Goal: Navigation & Orientation: Go to known website

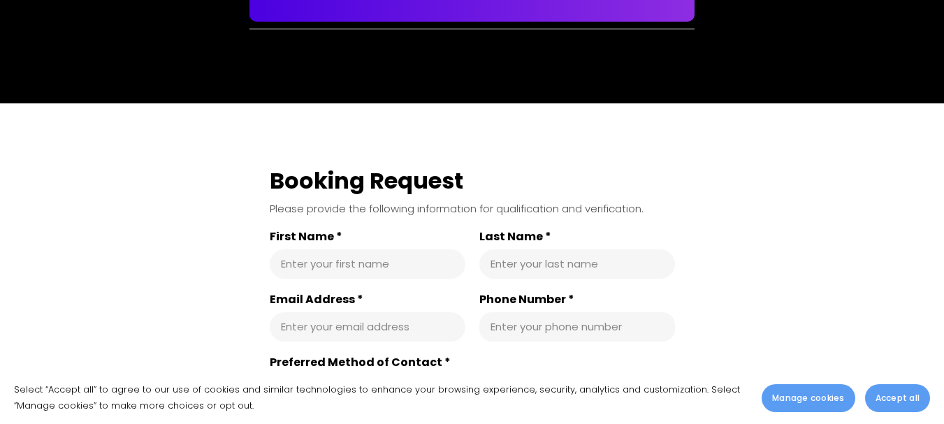
scroll to position [1904, 0]
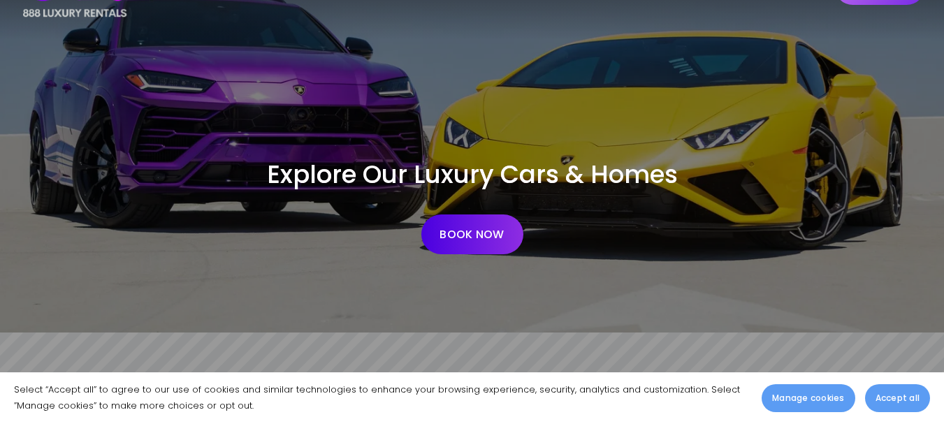
scroll to position [140, 0]
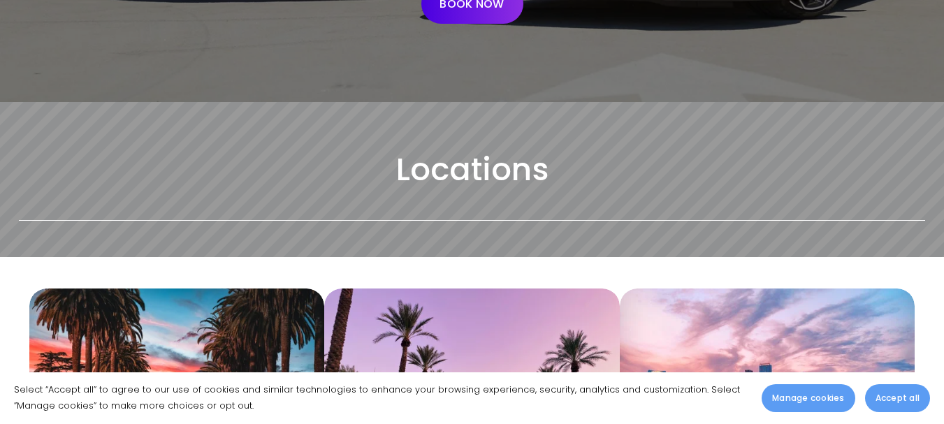
scroll to position [349, 0]
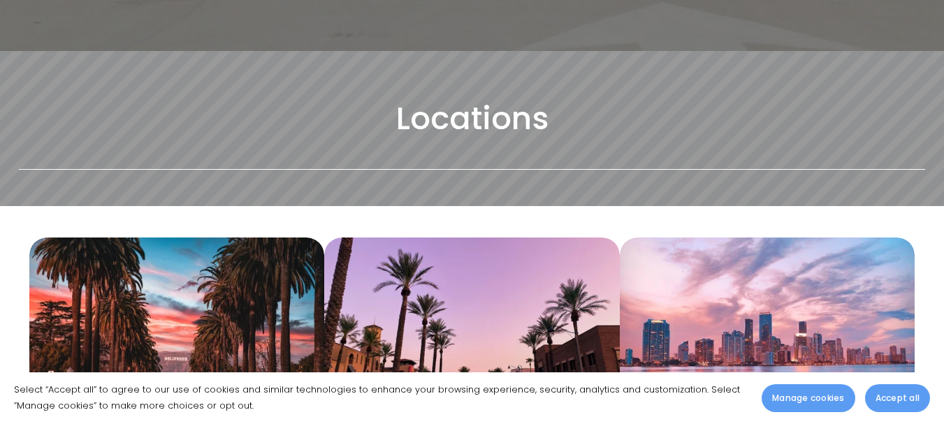
click at [899, 396] on span "Accept all" at bounding box center [897, 398] width 44 height 13
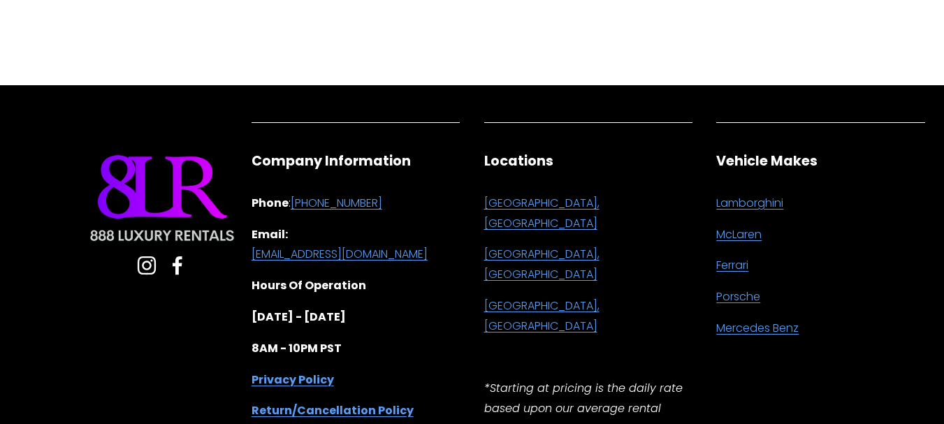
scroll to position [3587, 0]
